Goal: Transaction & Acquisition: Book appointment/travel/reservation

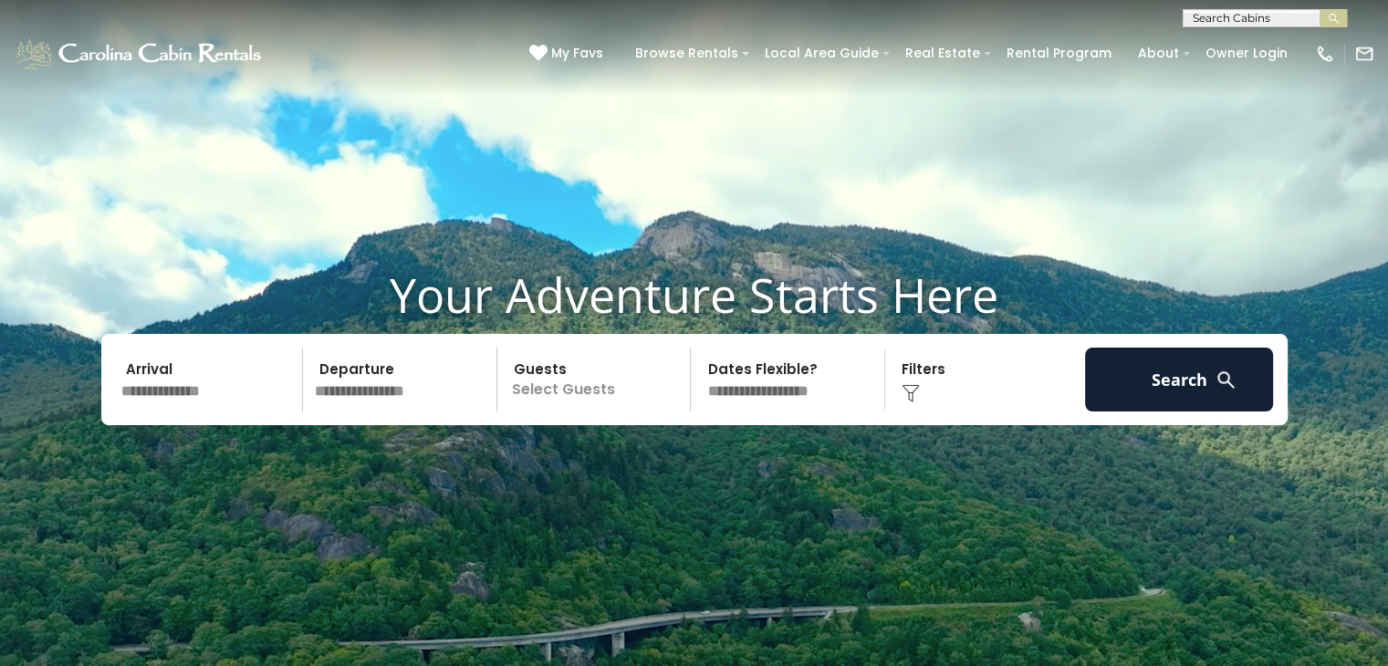
click at [175, 392] on input "text" at bounding box center [209, 380] width 189 height 64
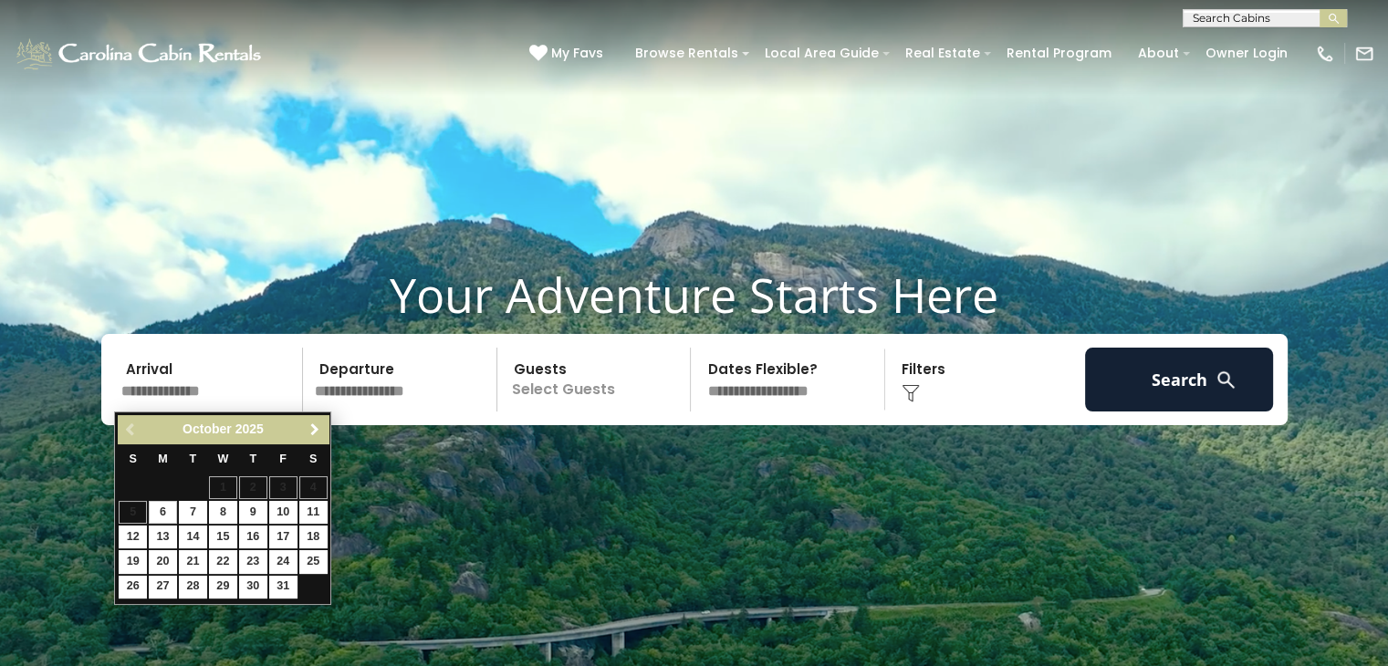
click at [312, 428] on span "Next" at bounding box center [315, 430] width 15 height 15
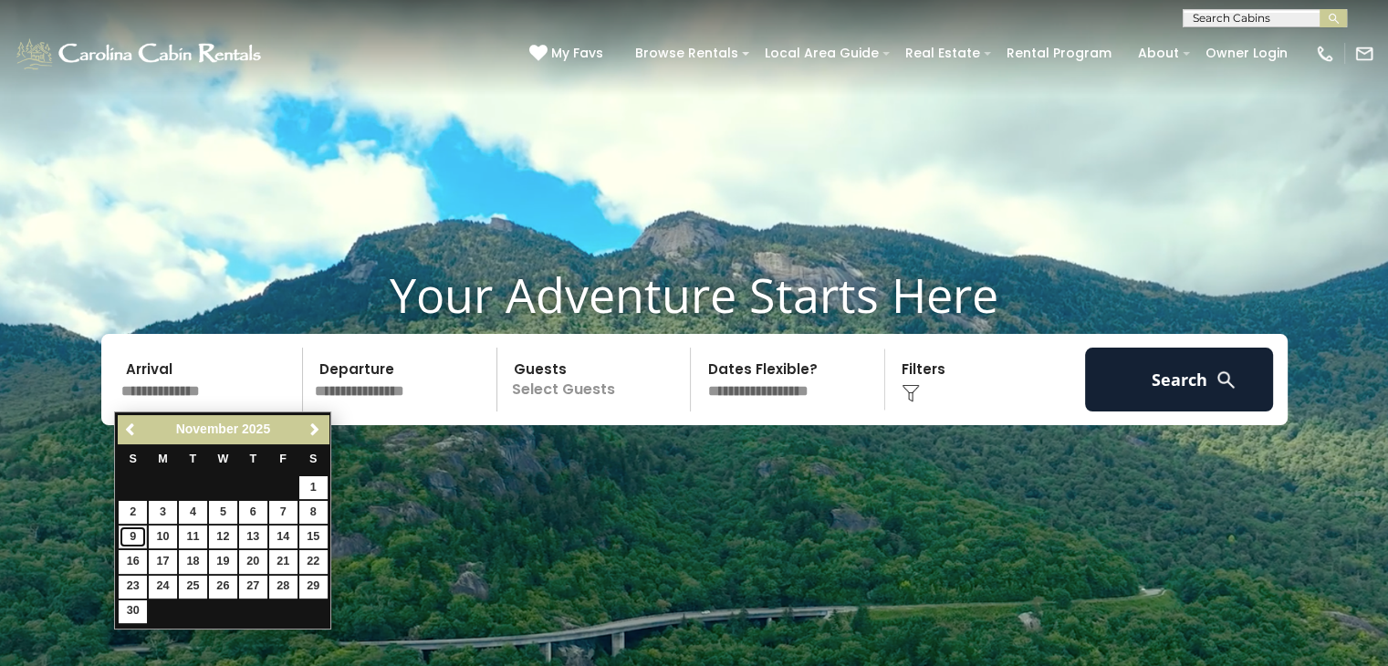
click at [134, 540] on link "9" at bounding box center [133, 537] width 28 height 23
type input "*******"
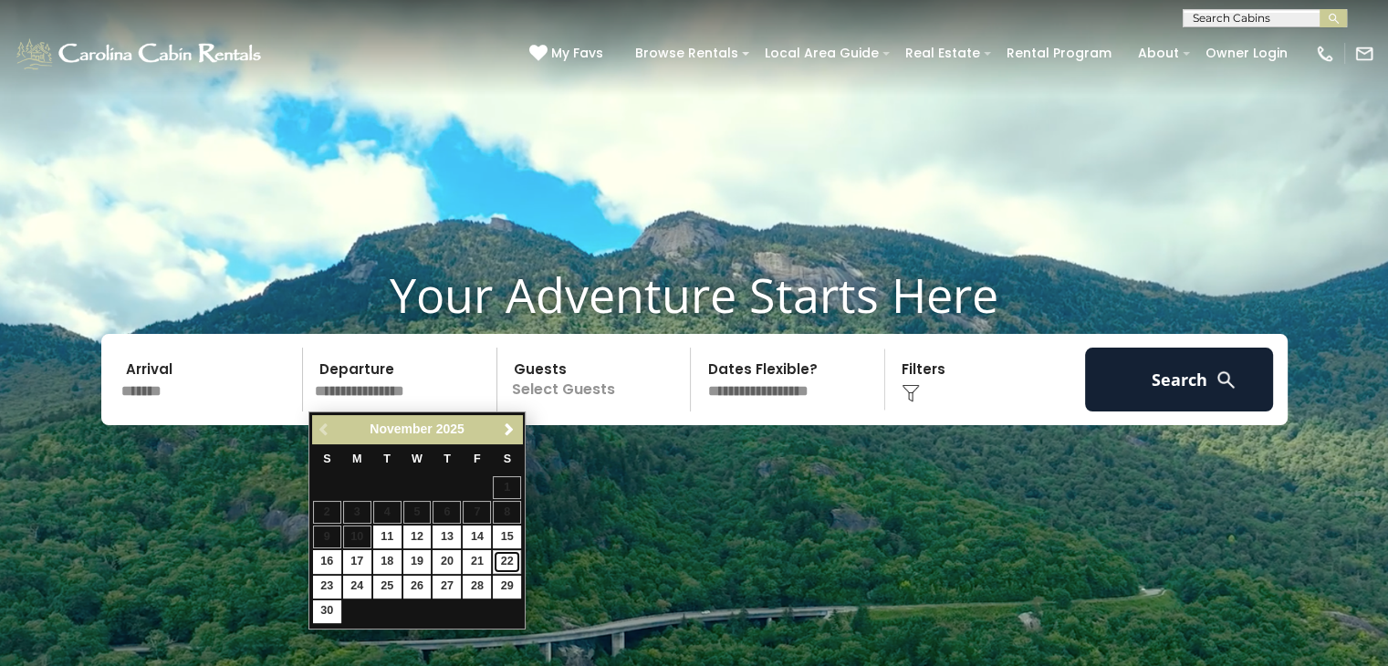
click at [511, 562] on link "22" at bounding box center [507, 561] width 28 height 23
type input "********"
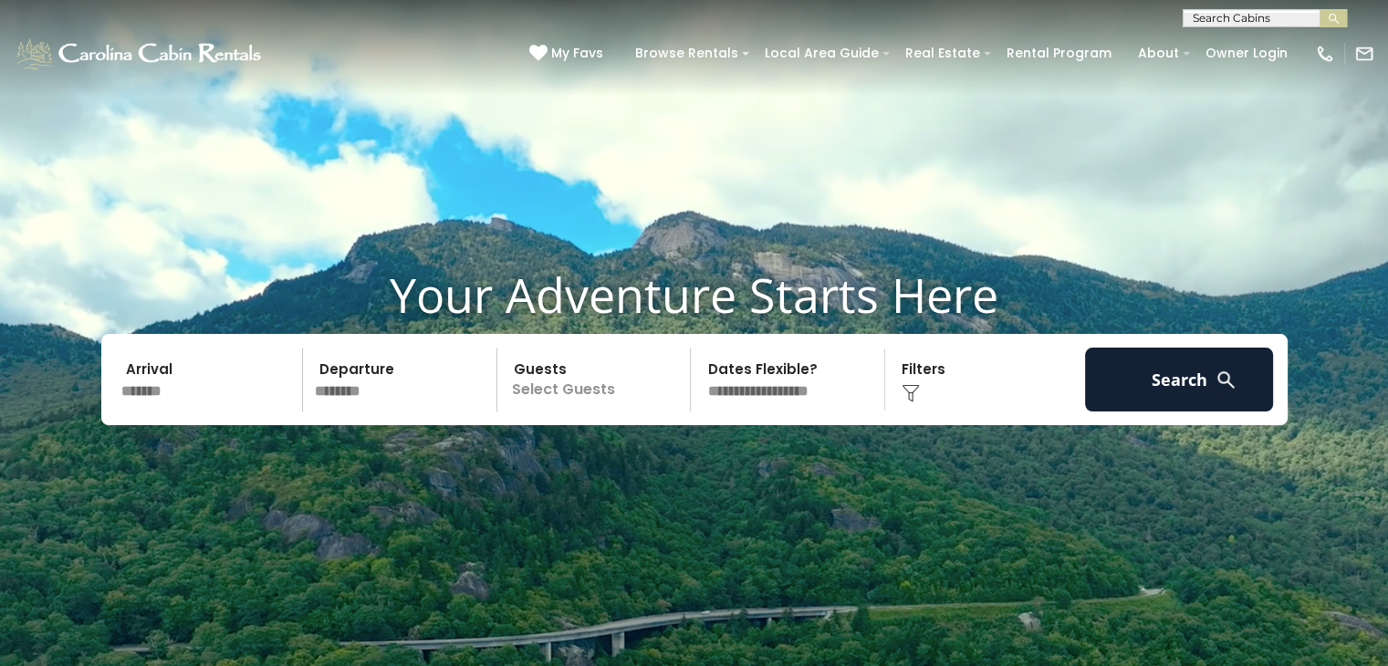
click at [609, 392] on p "Select Guests" at bounding box center [597, 380] width 188 height 64
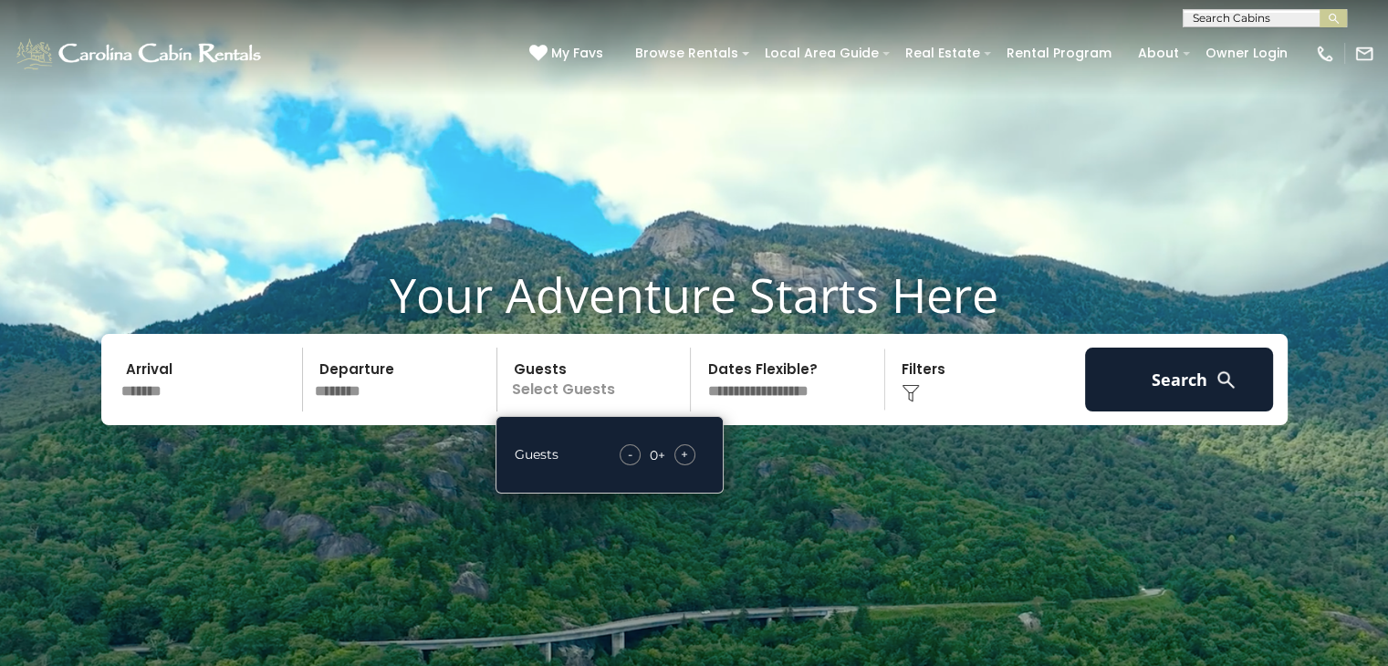
click at [686, 456] on span "+" at bounding box center [684, 454] width 7 height 18
click at [687, 455] on span "+" at bounding box center [684, 454] width 7 height 18
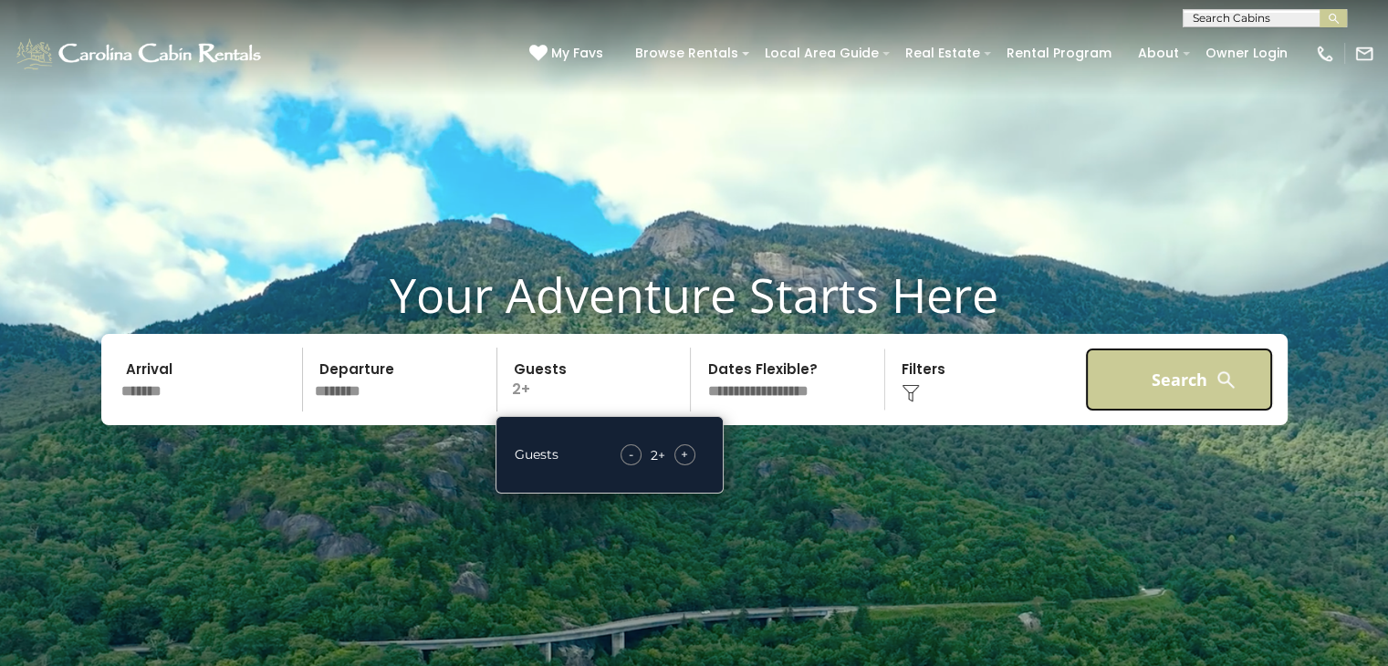
click at [1203, 377] on button "Search" at bounding box center [1179, 380] width 189 height 64
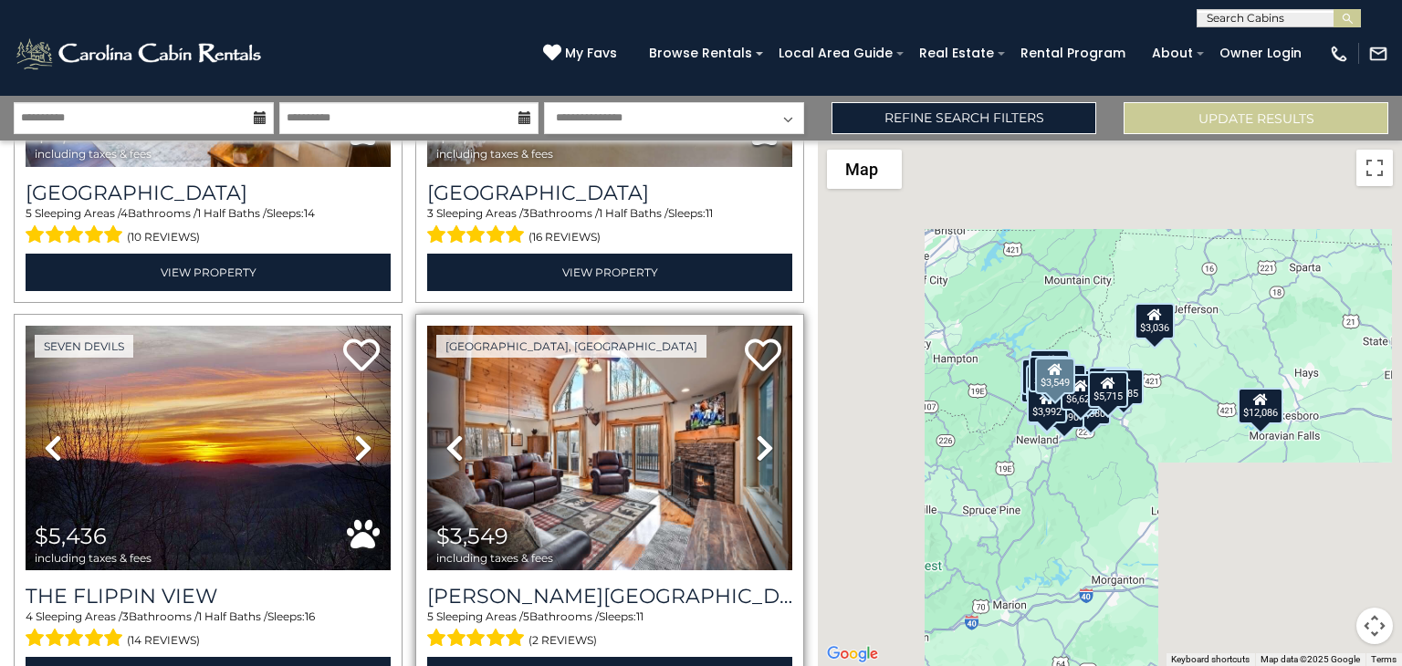
scroll to position [3925, 0]
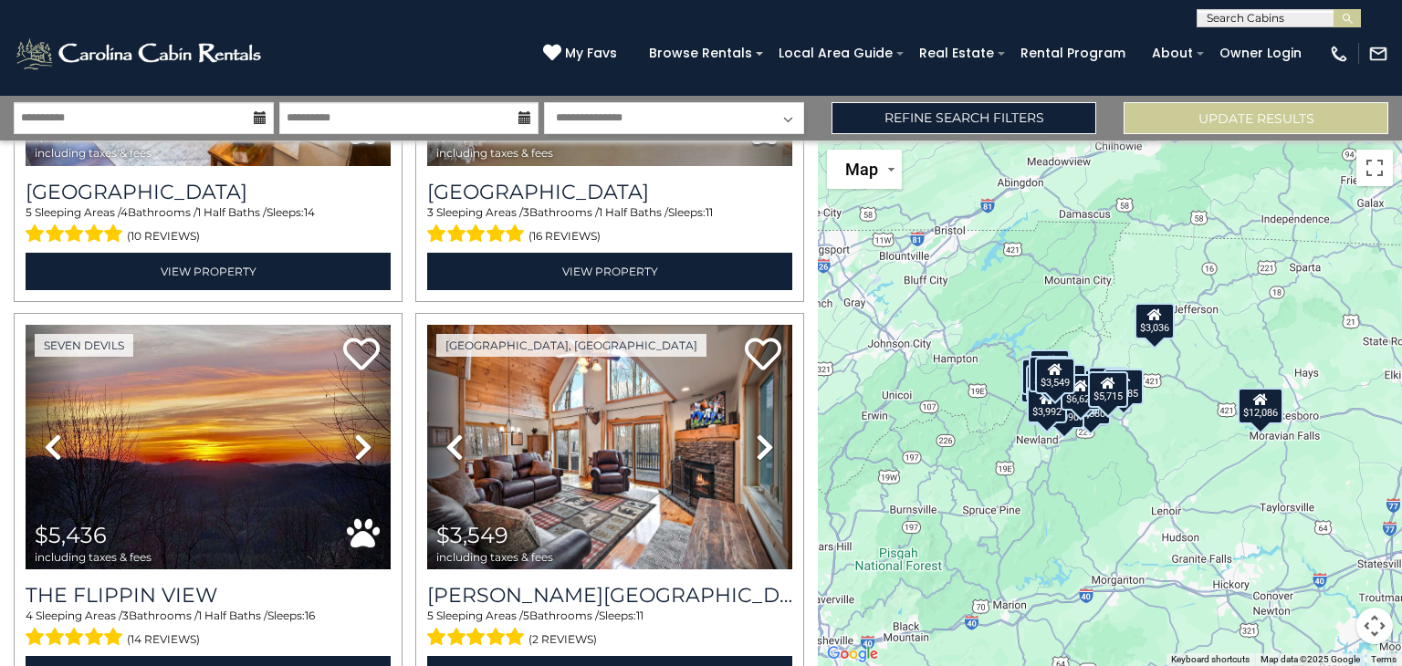
click at [1133, 503] on div "$10,957 $4,776 $5,630 $5,486 $4,916 $5,095 $12,086 $3,824 $2,791 $3,036 $2,009 …" at bounding box center [1110, 404] width 584 height 526
click at [1375, 621] on button "Map camera controls" at bounding box center [1375, 626] width 37 height 37
click at [1329, 533] on button "Zoom in" at bounding box center [1329, 535] width 37 height 37
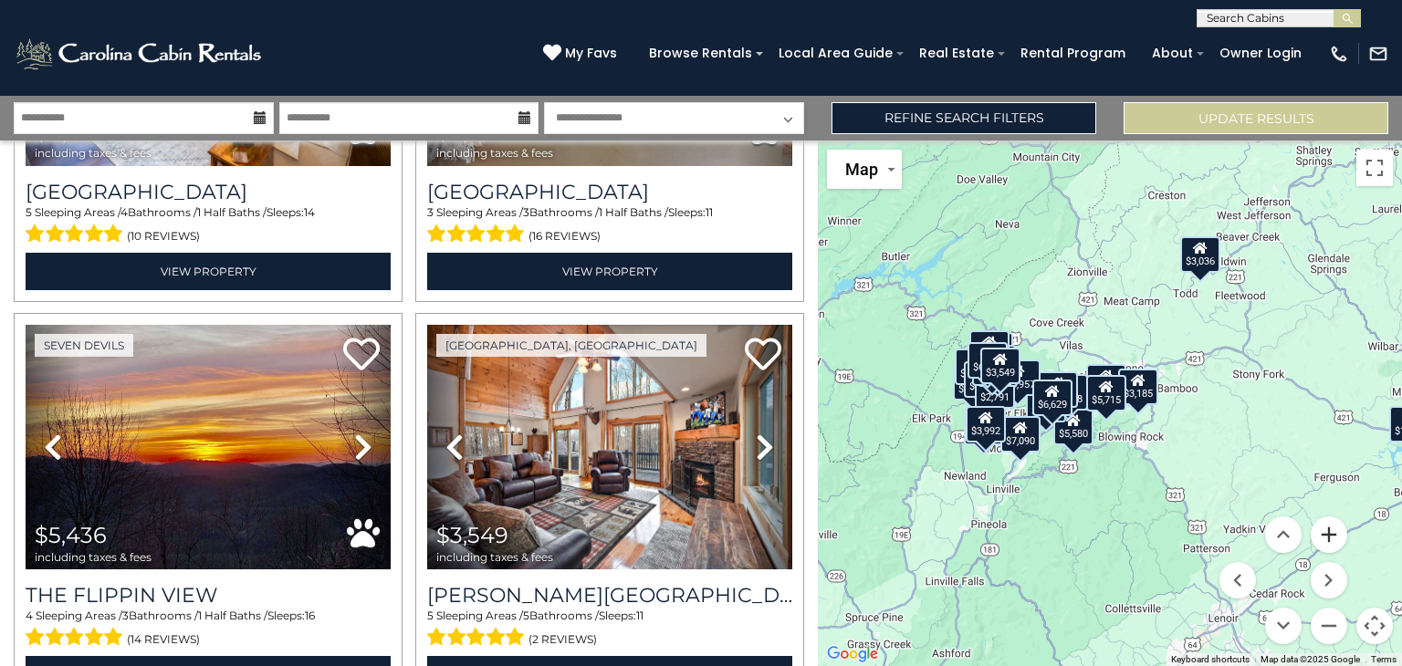
click at [1329, 534] on button "Zoom in" at bounding box center [1329, 535] width 37 height 37
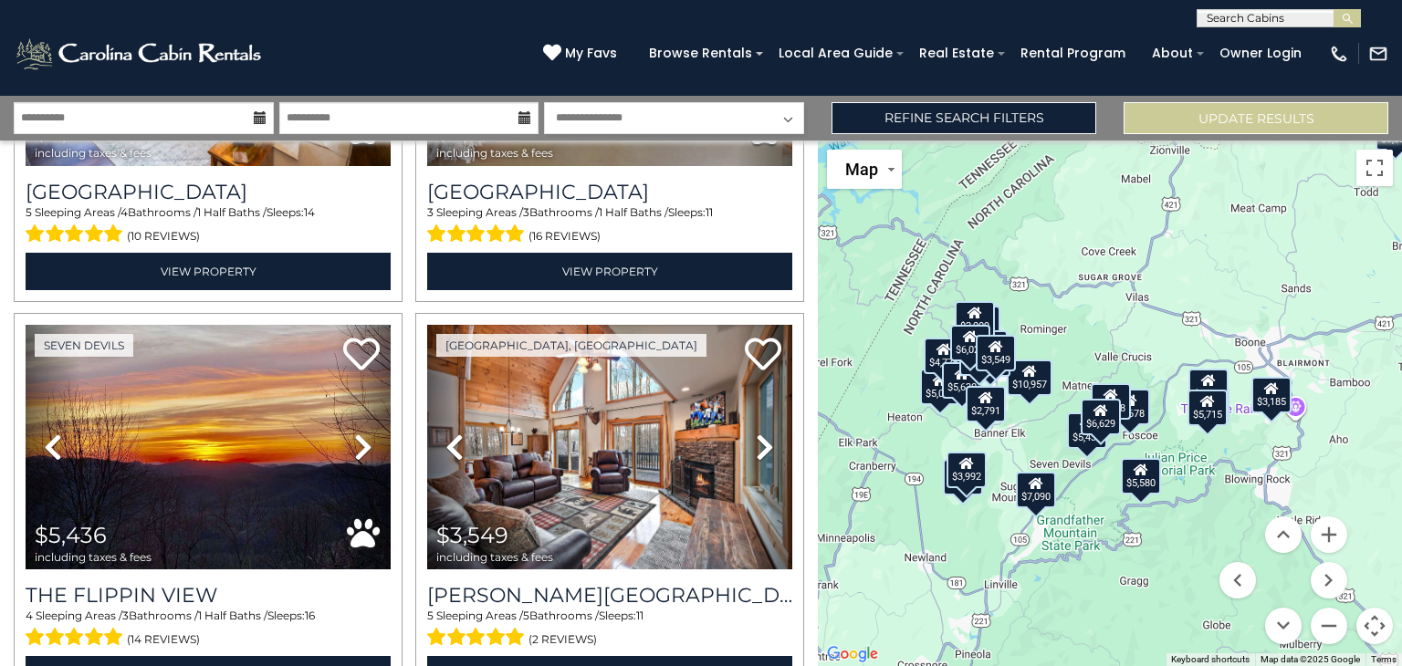
drag, startPoint x: 1075, startPoint y: 534, endPoint x: 1180, endPoint y: 544, distance: 105.5
click at [1180, 544] on div "$10,957 $4,776 $5,630 $5,486 $4,916 $5,095 $12,086 $3,824 $2,791 $3,036 $2,009 …" at bounding box center [1110, 404] width 584 height 526
